Goal: Transaction & Acquisition: Register for event/course

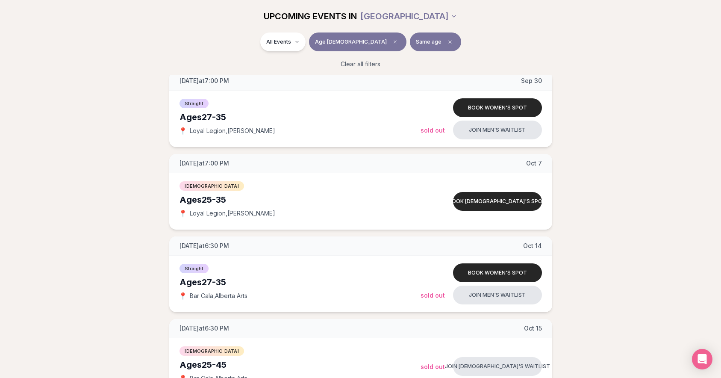
scroll to position [123, 0]
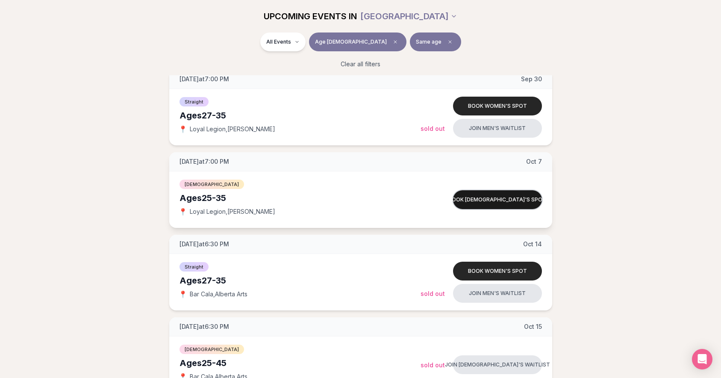
click at [471, 198] on button "Book [DEMOGRAPHIC_DATA]'s spot" at bounding box center [497, 199] width 89 height 19
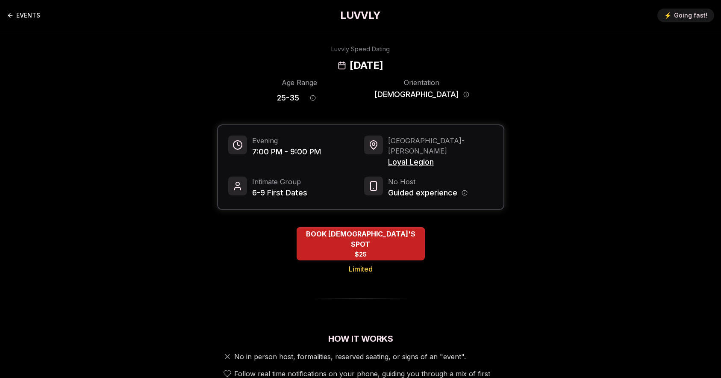
click at [22, 17] on link "EVENTS" at bounding box center [23, 15] width 33 height 17
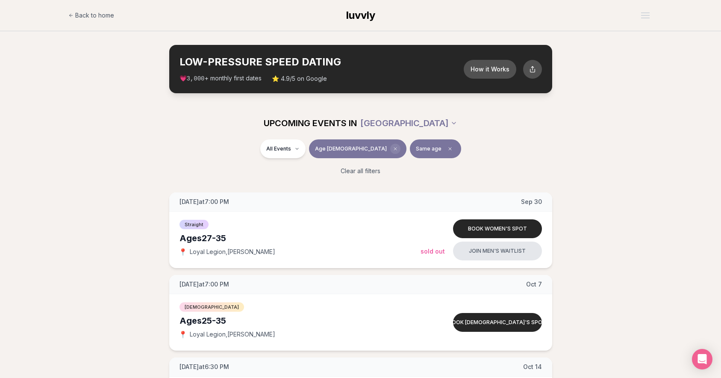
click at [393, 150] on icon "Clear age" at bounding box center [395, 148] width 5 height 5
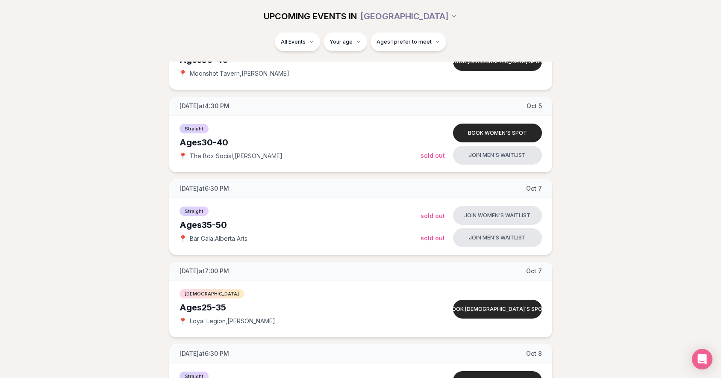
scroll to position [740, 0]
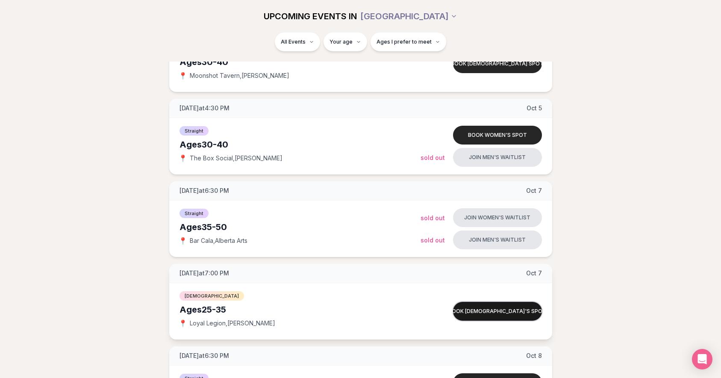
click at [480, 308] on button "Book [DEMOGRAPHIC_DATA]'s spot" at bounding box center [497, 311] width 89 height 19
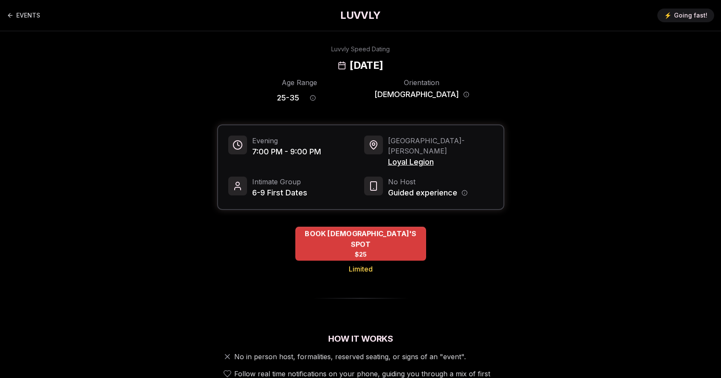
click at [392, 231] on div "BOOK [DEMOGRAPHIC_DATA]'S SPOT $25" at bounding box center [360, 243] width 131 height 34
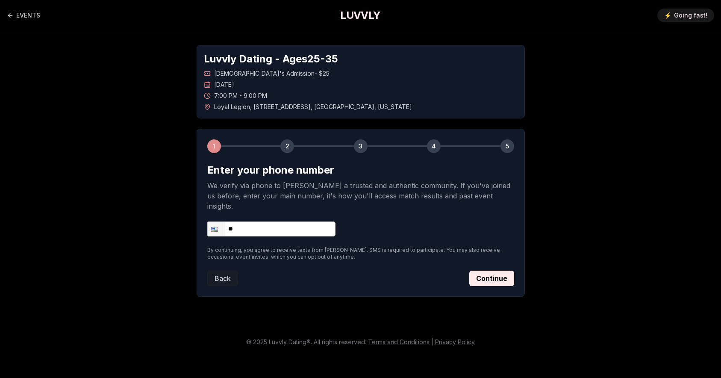
click at [269, 226] on form "Enter your phone number We verify via phone to [PERSON_NAME] a trusted and auth…" at bounding box center [360, 224] width 307 height 123
click at [269, 221] on input "**" at bounding box center [271, 228] width 128 height 15
type input "**********"
click at [476, 270] on button "Continue" at bounding box center [491, 277] width 45 height 15
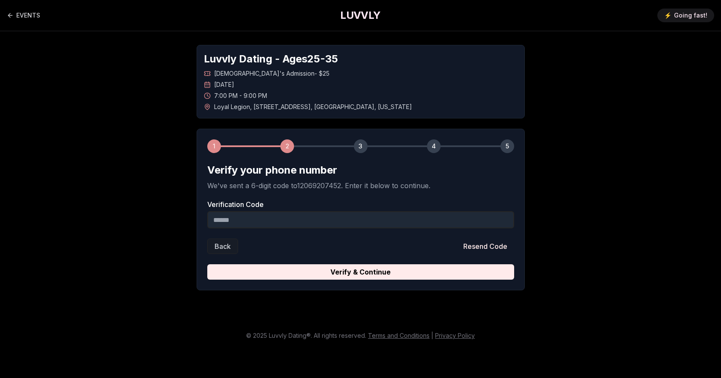
click at [244, 223] on input "Verification Code" at bounding box center [360, 219] width 307 height 17
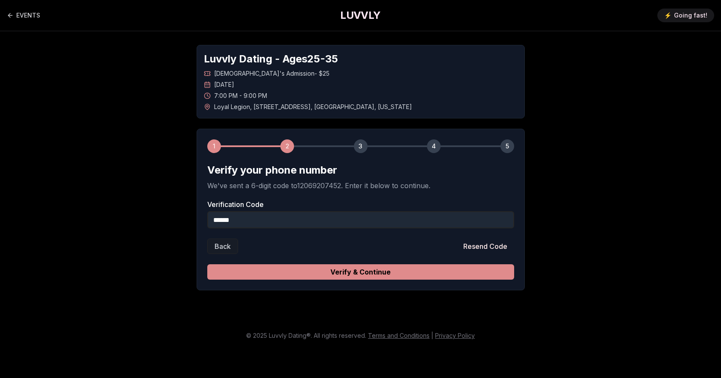
type input "******"
click at [264, 274] on button "Verify & Continue" at bounding box center [360, 271] width 307 height 15
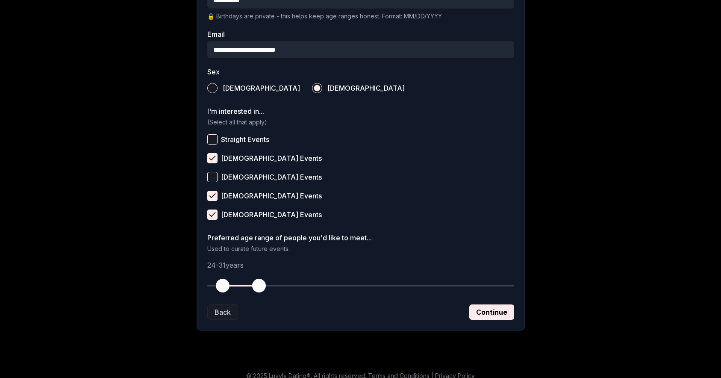
scroll to position [266, 0]
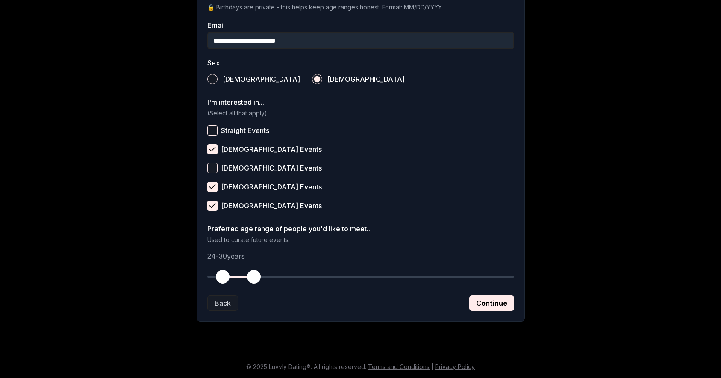
click at [255, 276] on span "button" at bounding box center [254, 277] width 14 height 14
click at [490, 301] on button "Continue" at bounding box center [491, 302] width 45 height 15
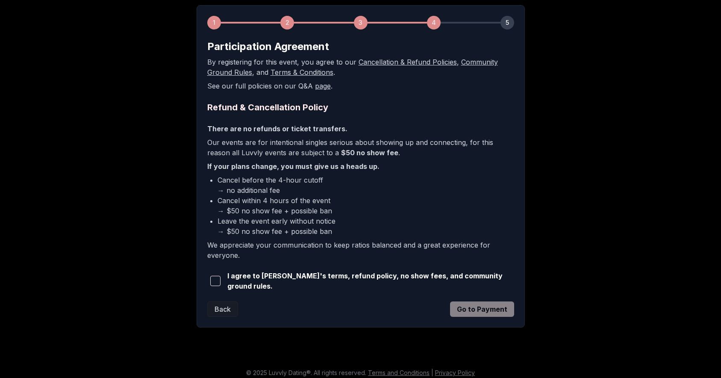
scroll to position [128, 0]
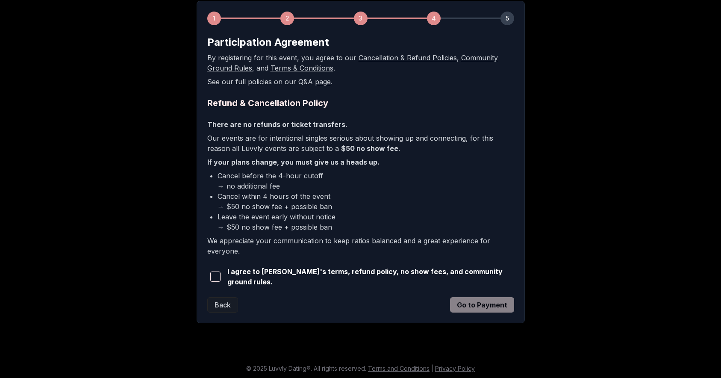
click at [220, 277] on span "button" at bounding box center [215, 276] width 10 height 10
click at [485, 300] on button "Go to Payment" at bounding box center [482, 304] width 64 height 15
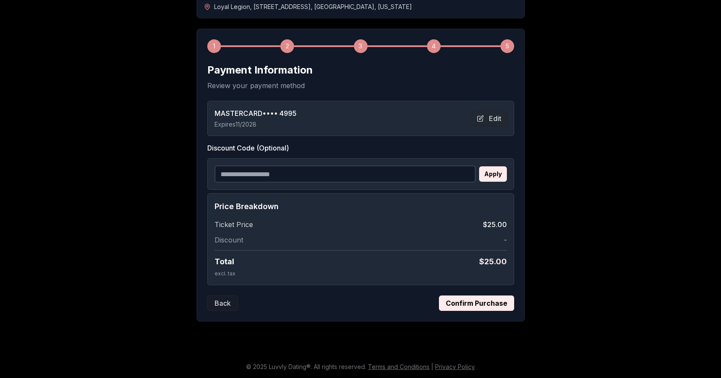
scroll to position [100, 0]
click at [467, 305] on button "Confirm Purchase" at bounding box center [476, 302] width 75 height 15
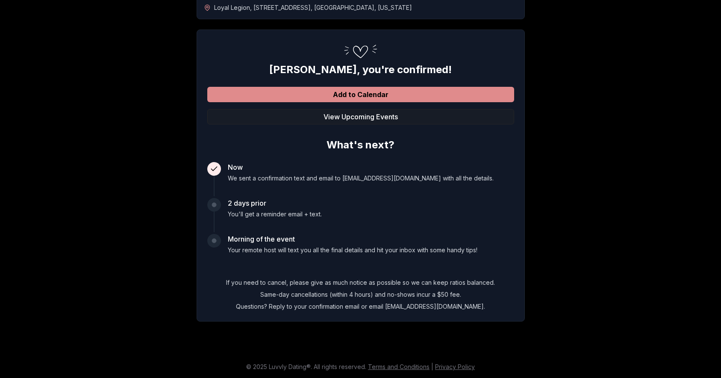
click at [370, 96] on button "Add to Calendar" at bounding box center [360, 94] width 307 height 15
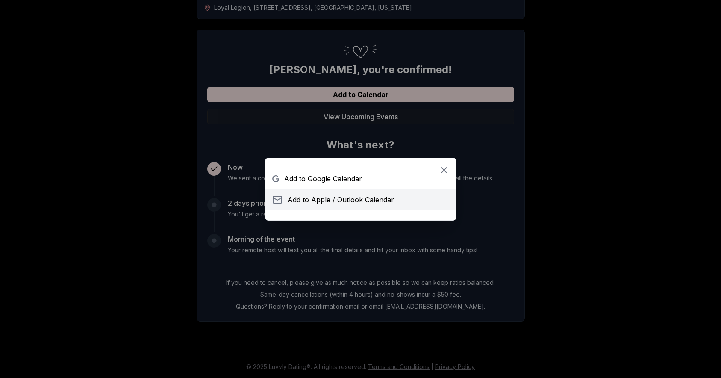
click at [328, 201] on span "Add to Apple / Outlook Calendar" at bounding box center [341, 199] width 106 height 10
